Goal: Task Accomplishment & Management: Use online tool/utility

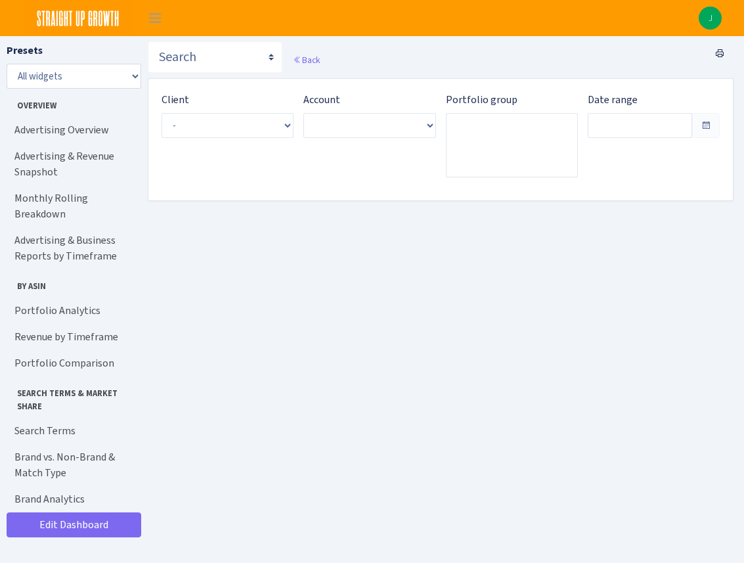
type input "[DATE] - [DATE]"
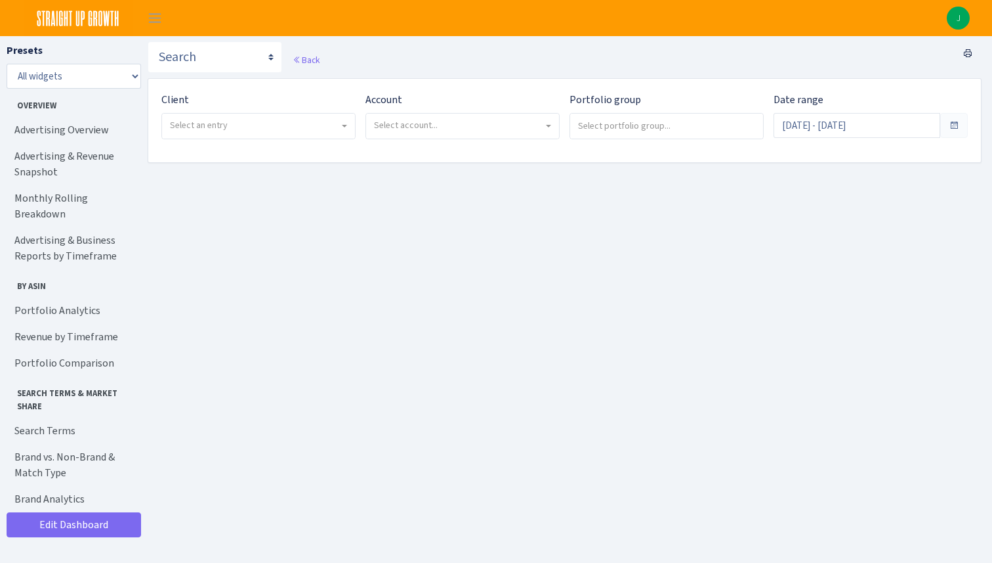
click at [341, 129] on span "Select an entry" at bounding box center [258, 126] width 193 height 25
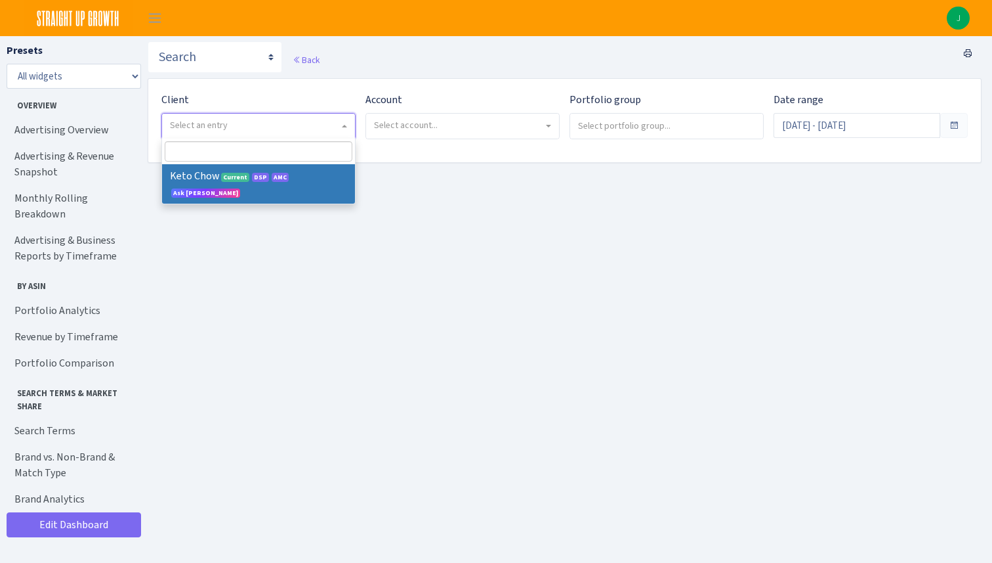
select select "290"
select select
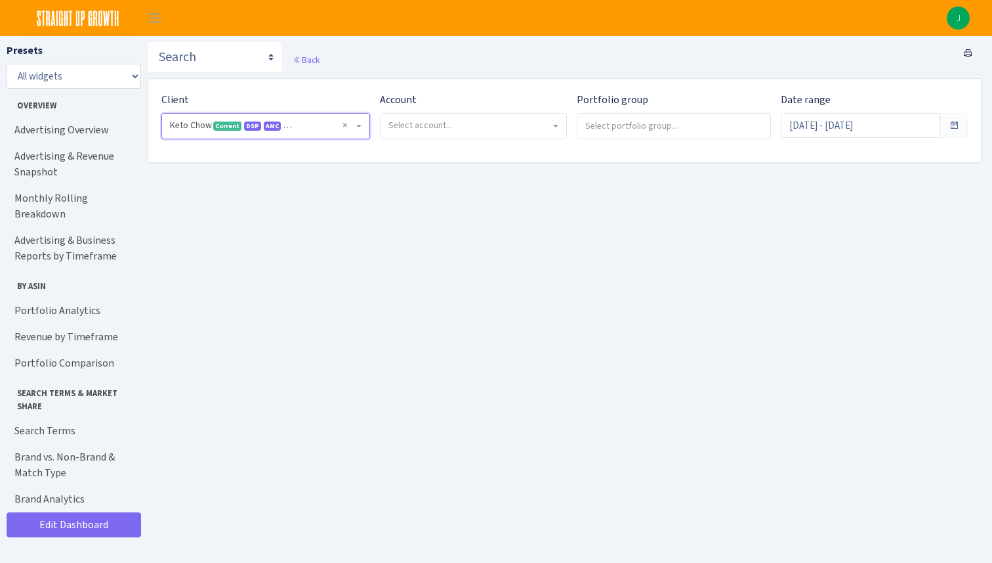
click at [507, 135] on span "Select account..." at bounding box center [474, 126] width 186 height 25
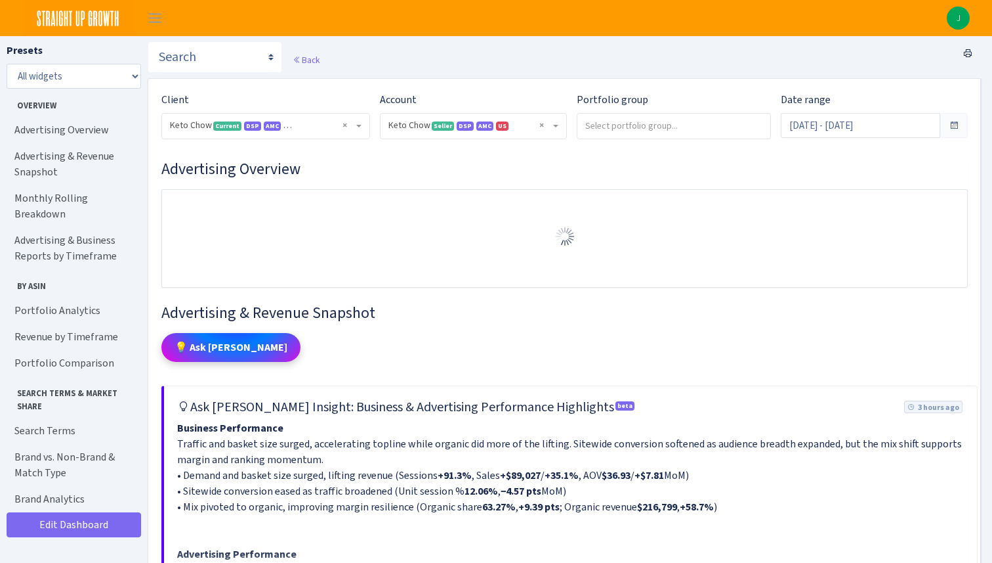
select select "2146680475088560"
click at [631, 126] on input "search" at bounding box center [674, 126] width 193 height 24
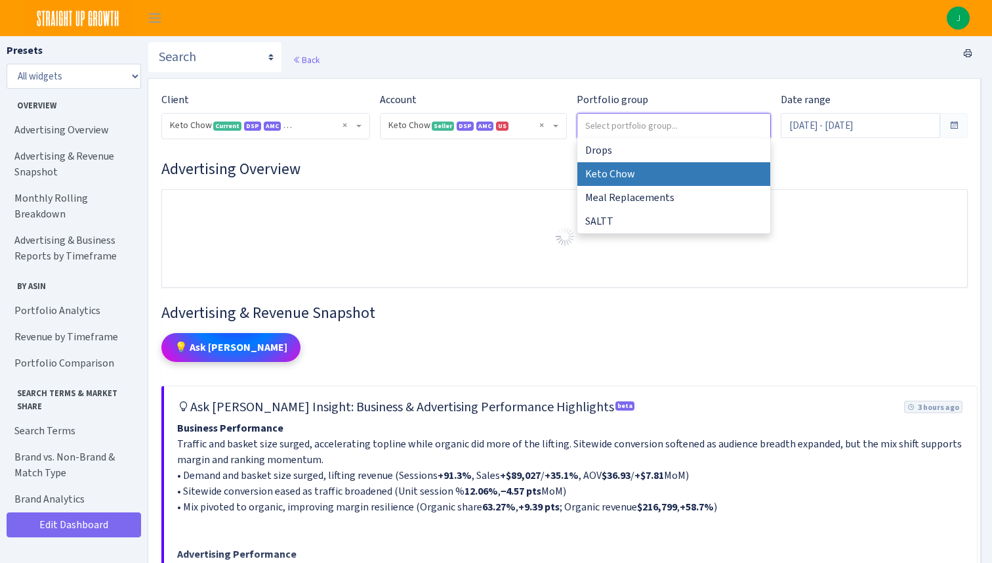
select select "Keto Chow"
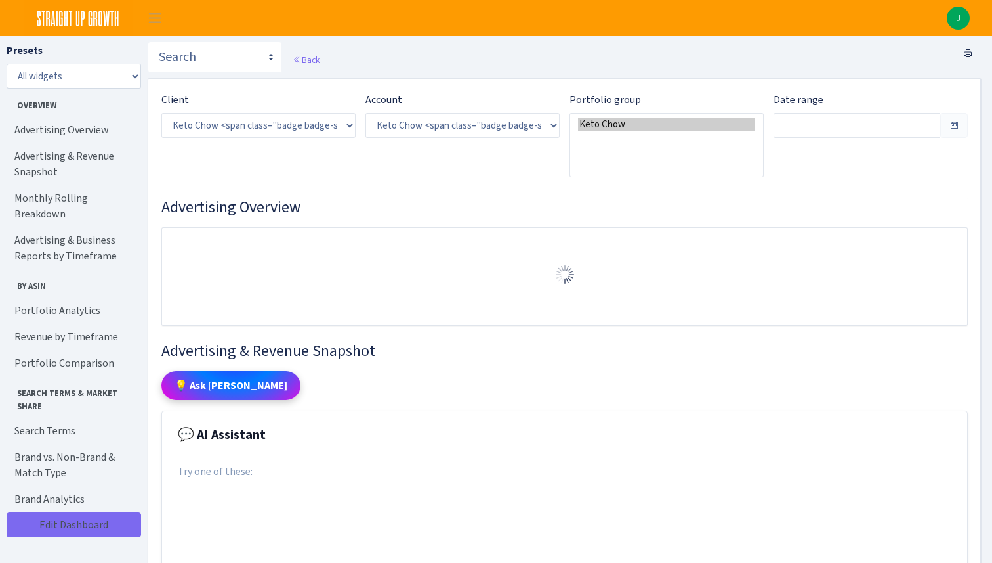
select select "2146680475088560"
type input "Sep 9, 2025 - Oct 8, 2025"
type input "Aug 10, 2025 - Sep 8, 2025"
